Goal: Task Accomplishment & Management: Use online tool/utility

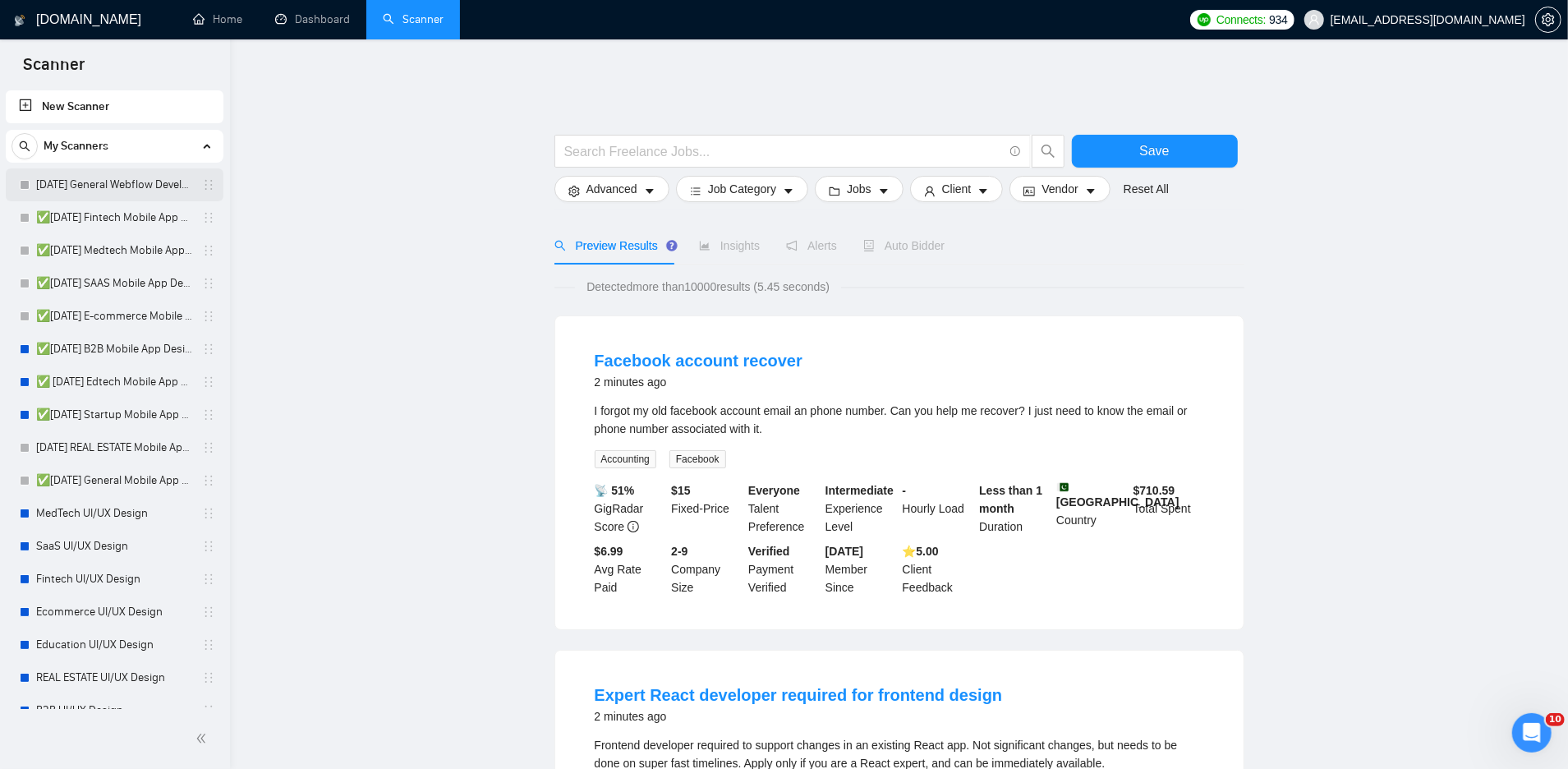
click at [144, 185] on link "[DATE] General Webflow Development" at bounding box center [114, 185] width 156 height 33
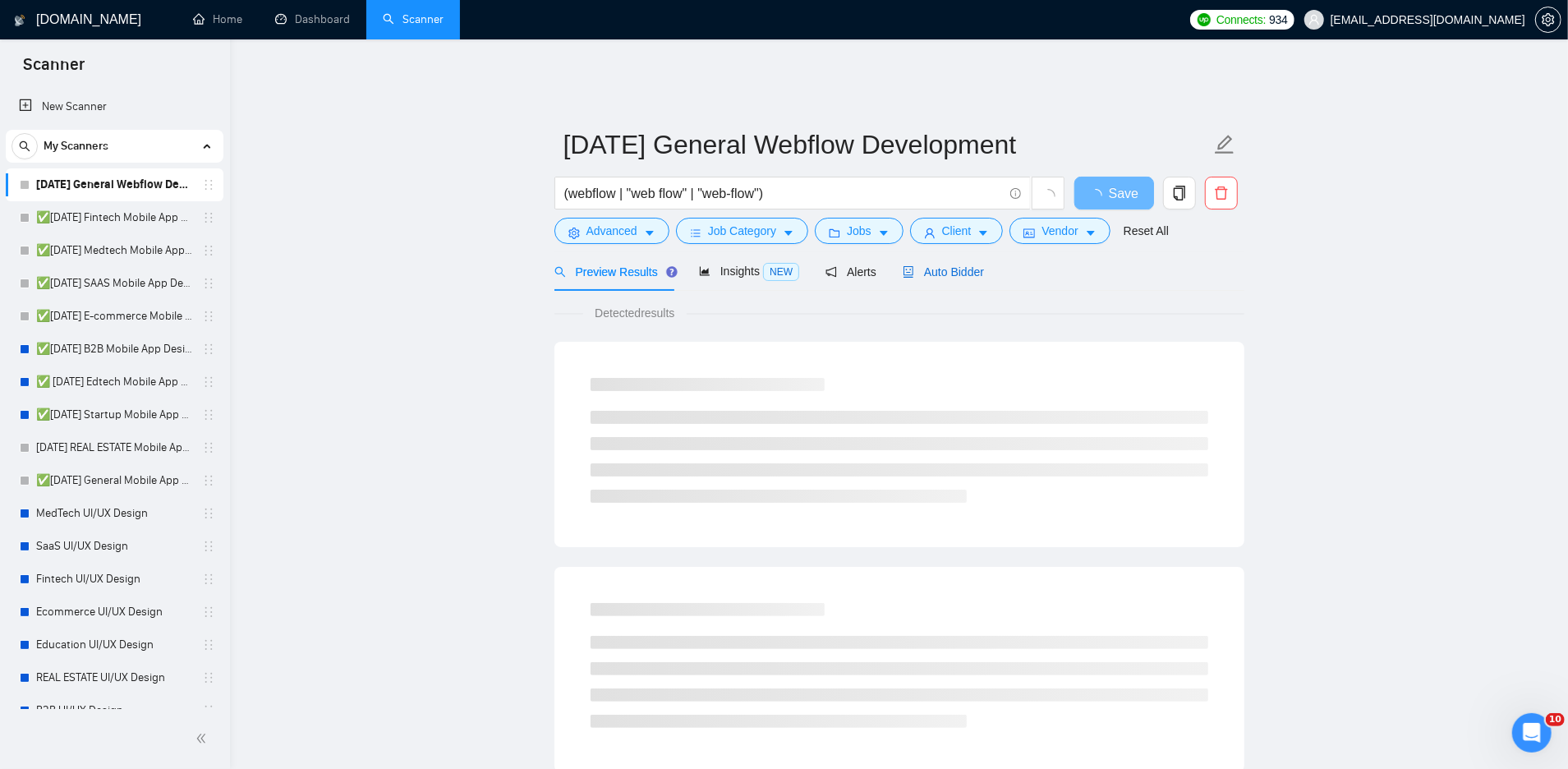
click at [919, 266] on span "Auto Bidder" at bounding box center [943, 272] width 82 height 13
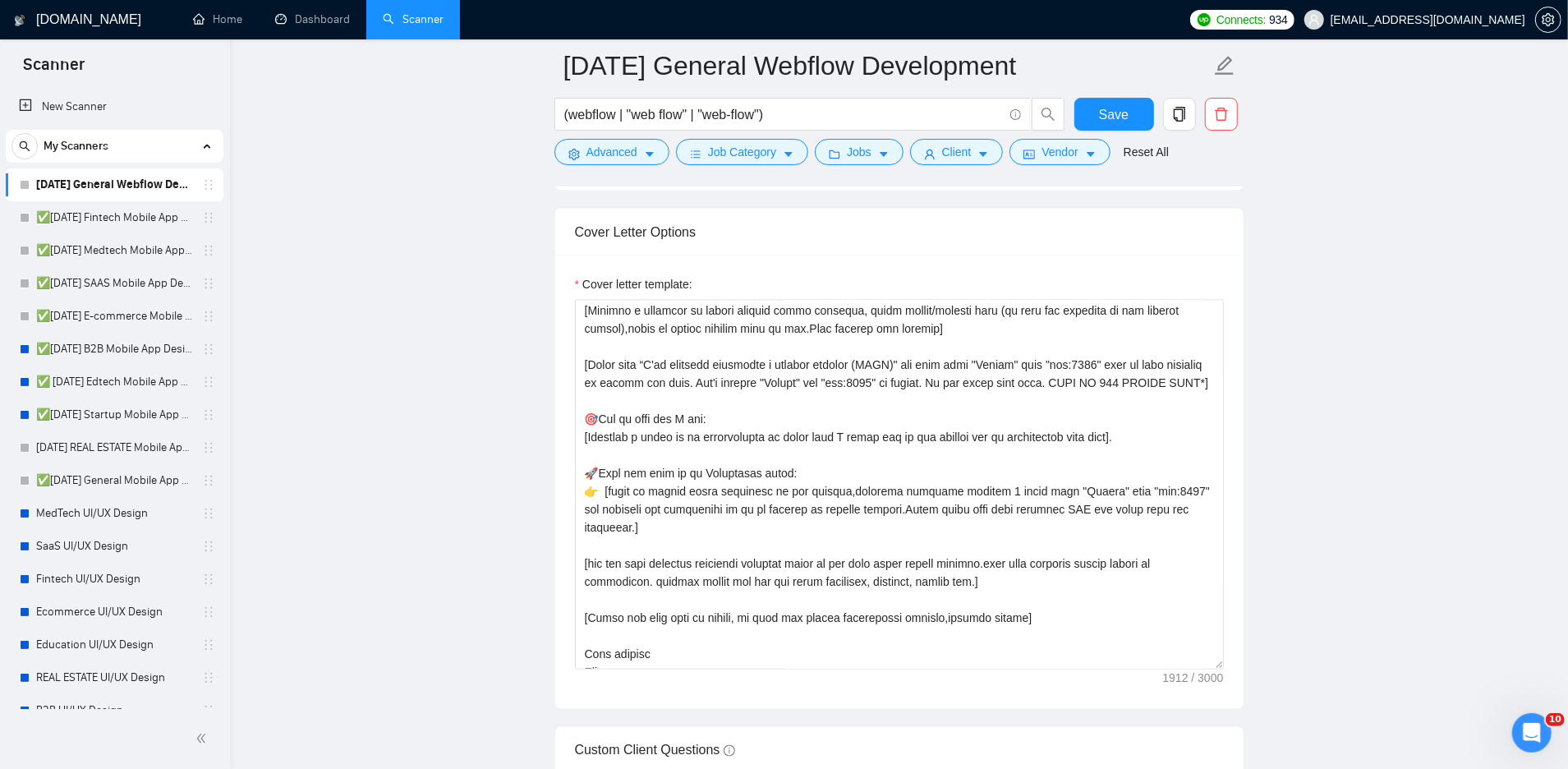
scroll to position [380, 0]
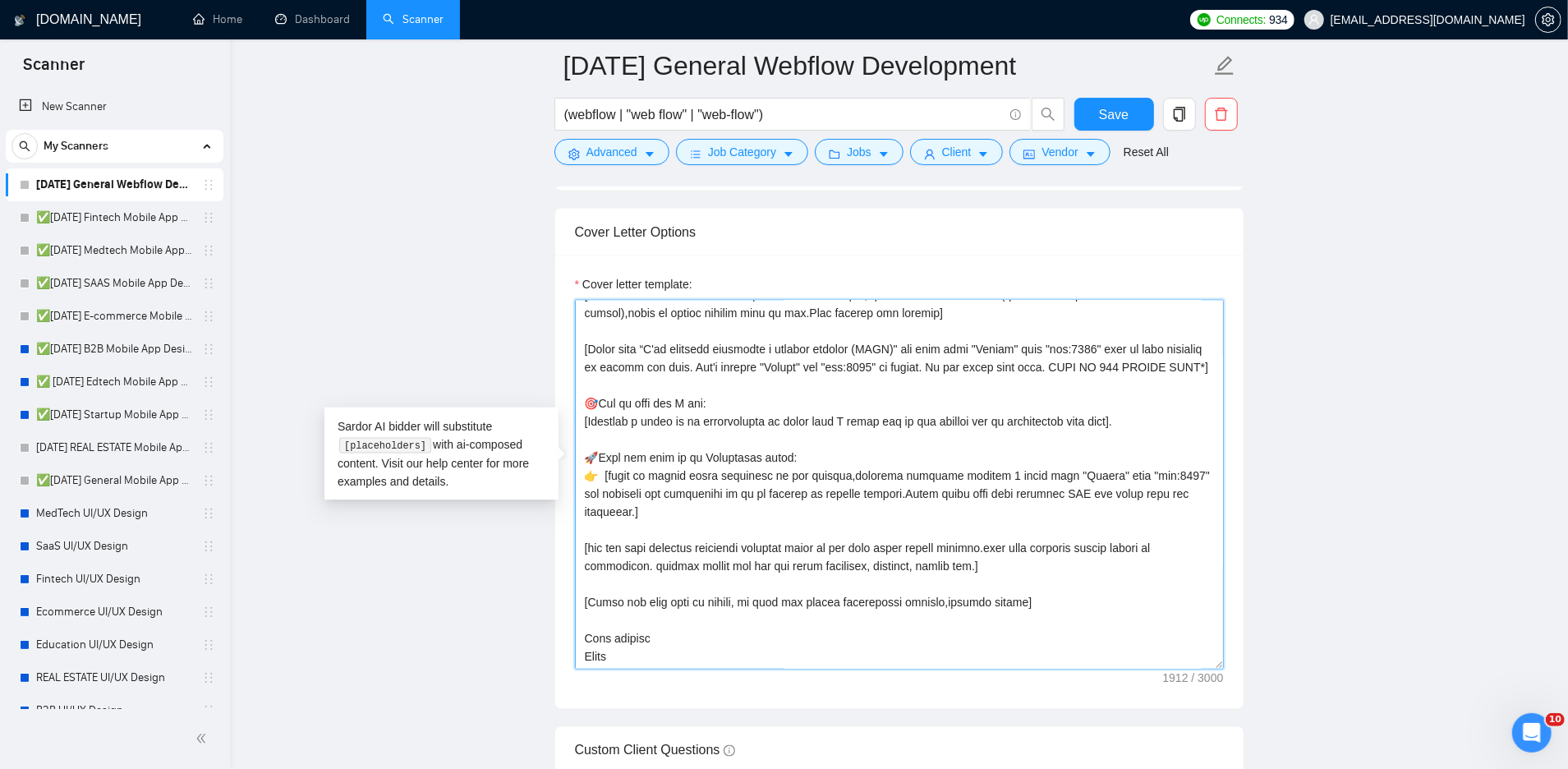
click at [856, 440] on textarea "Cover letter template:" at bounding box center [900, 484] width 649 height 369
